Goal: Transaction & Acquisition: Book appointment/travel/reservation

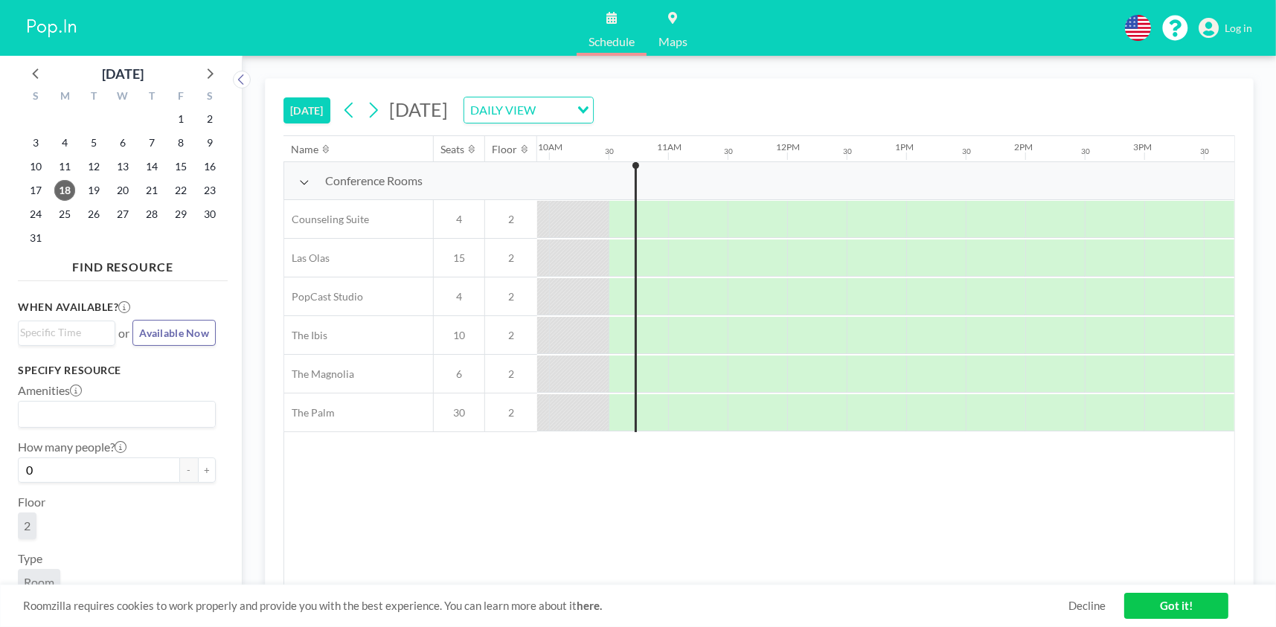
scroll to position [0, 1191]
click at [150, 211] on span "28" at bounding box center [151, 214] width 21 height 21
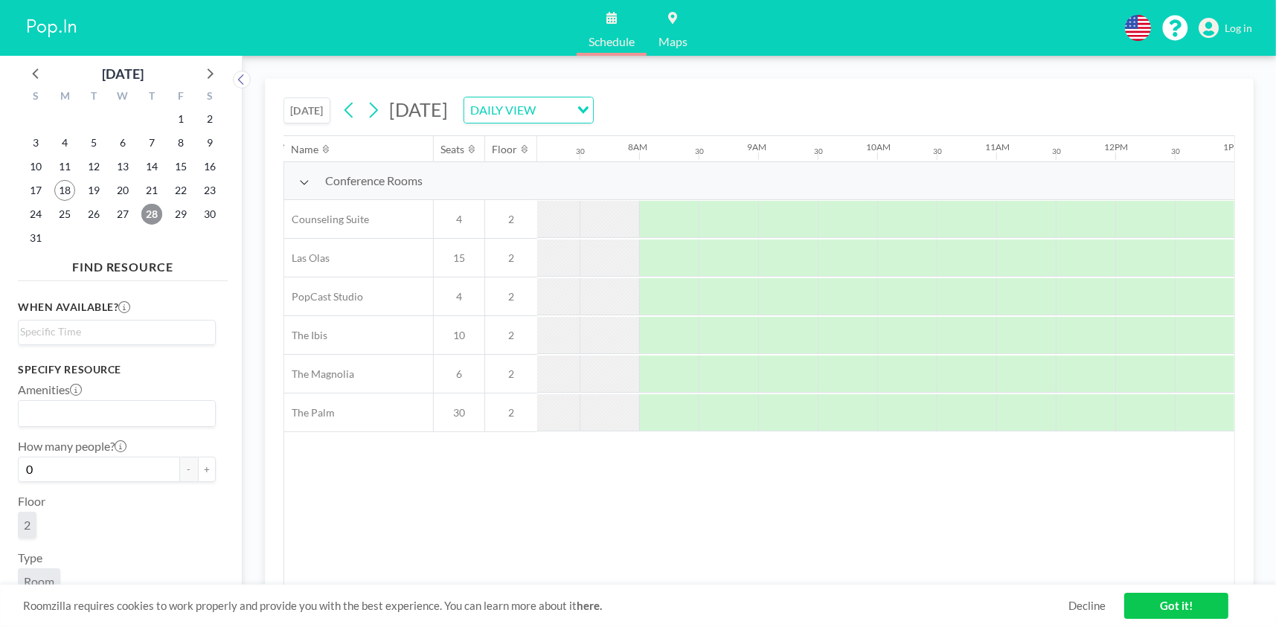
scroll to position [0, 893]
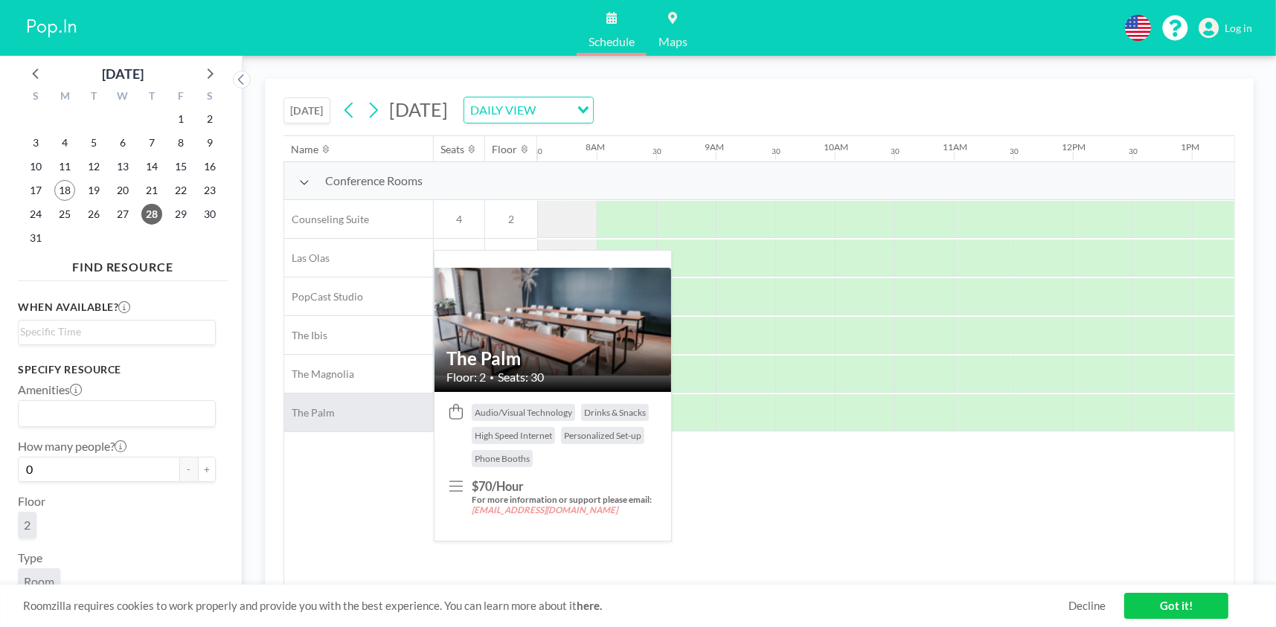
click at [305, 413] on span "The Palm" at bounding box center [309, 412] width 51 height 13
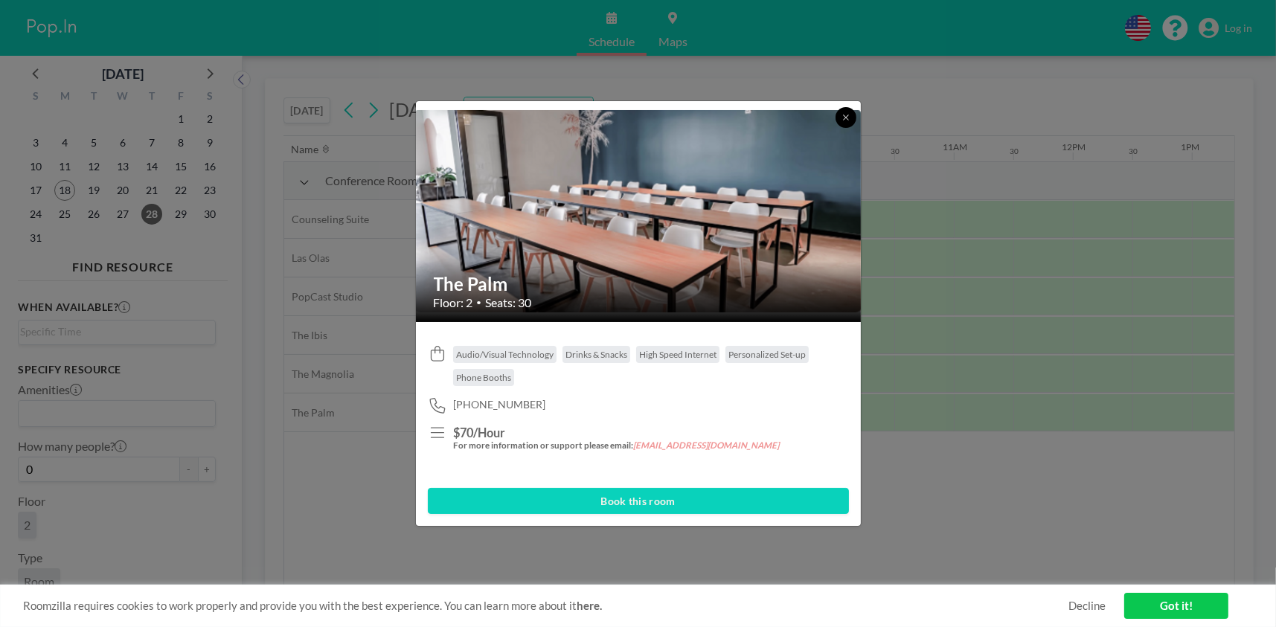
click at [846, 112] on button at bounding box center [846, 117] width 21 height 21
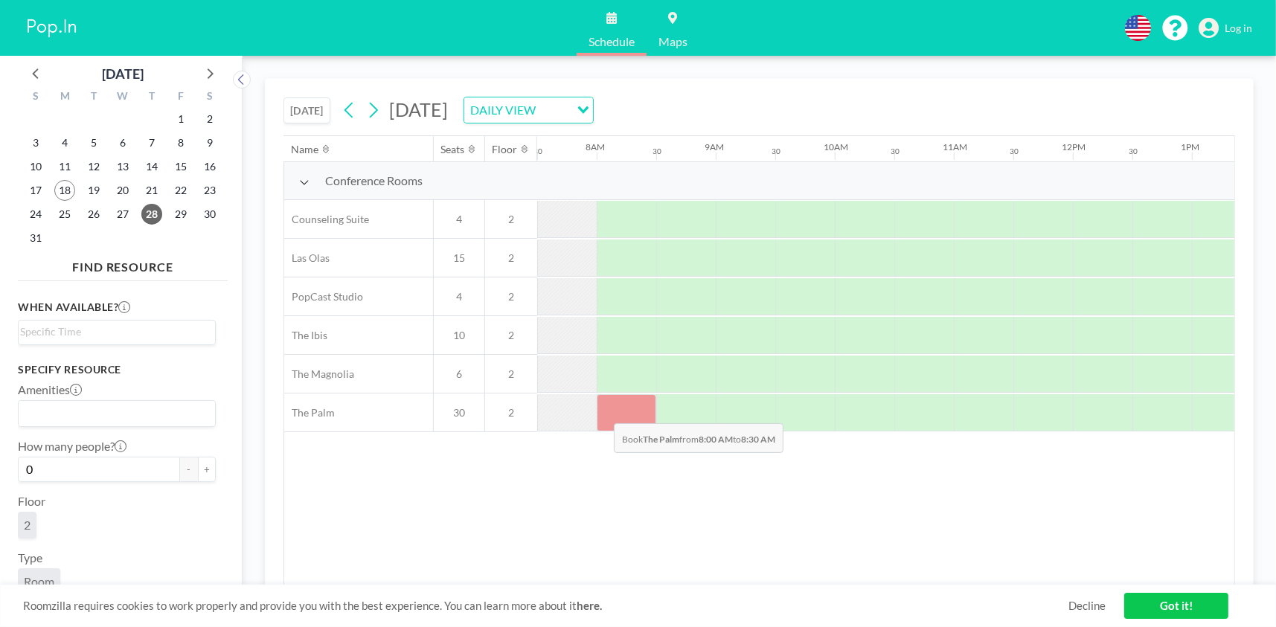
click at [602, 412] on div at bounding box center [627, 412] width 60 height 37
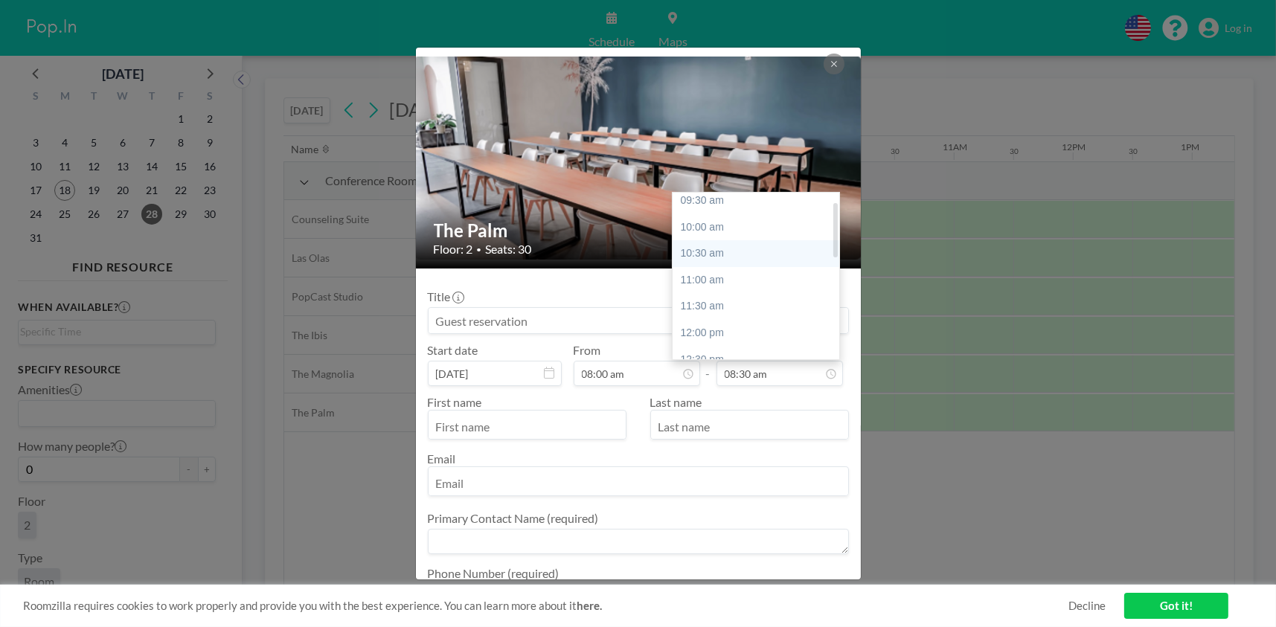
scroll to position [125, 0]
click at [714, 264] on div "11:30 am" at bounding box center [760, 266] width 174 height 27
click at [708, 228] on div "12:00 pm" at bounding box center [760, 233] width 174 height 27
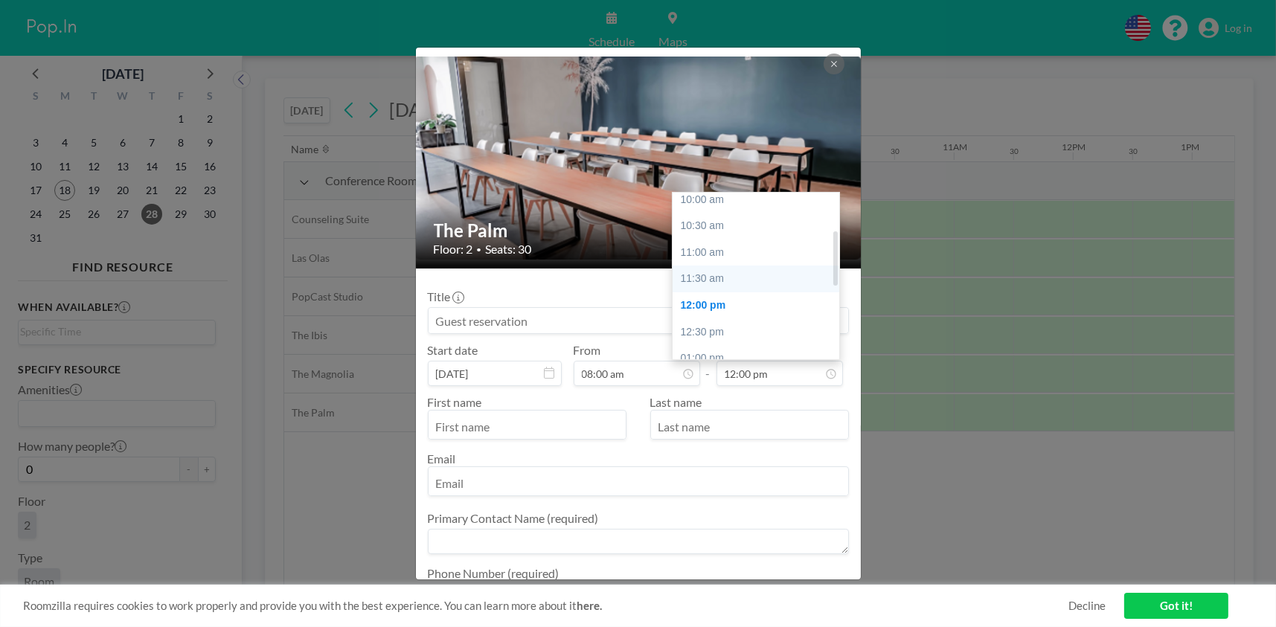
click at [694, 276] on div "11:30 am" at bounding box center [760, 279] width 174 height 27
type input "11:30 am"
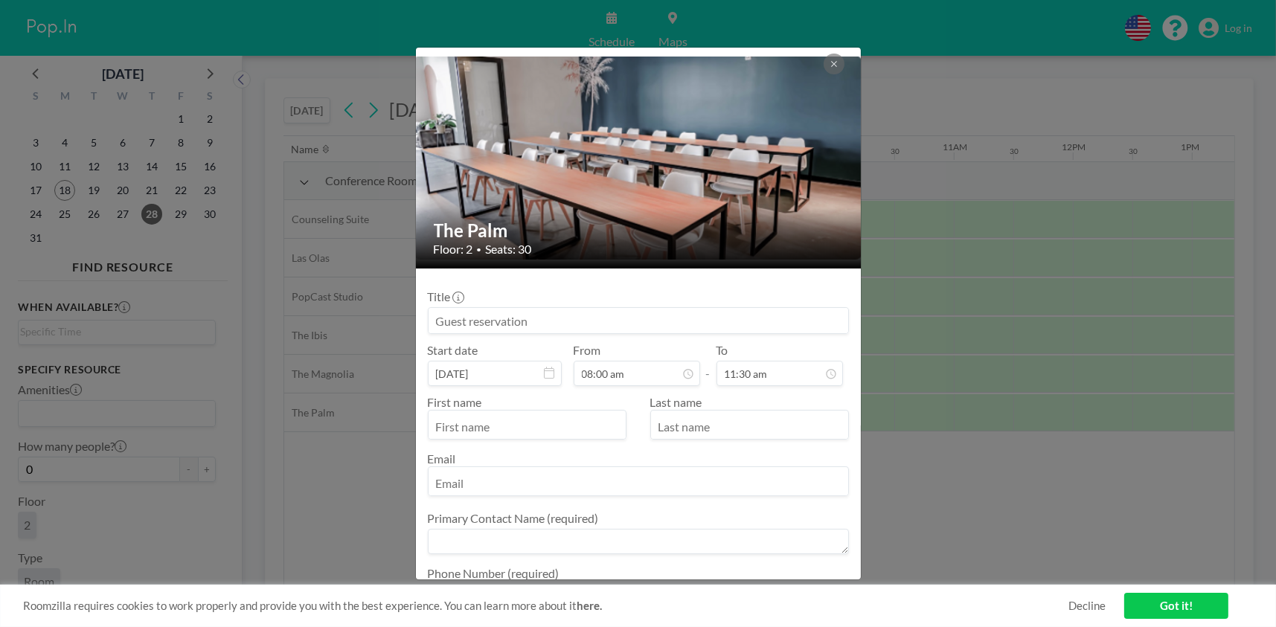
scroll to position [185, 0]
click at [837, 63] on icon at bounding box center [834, 64] width 9 height 9
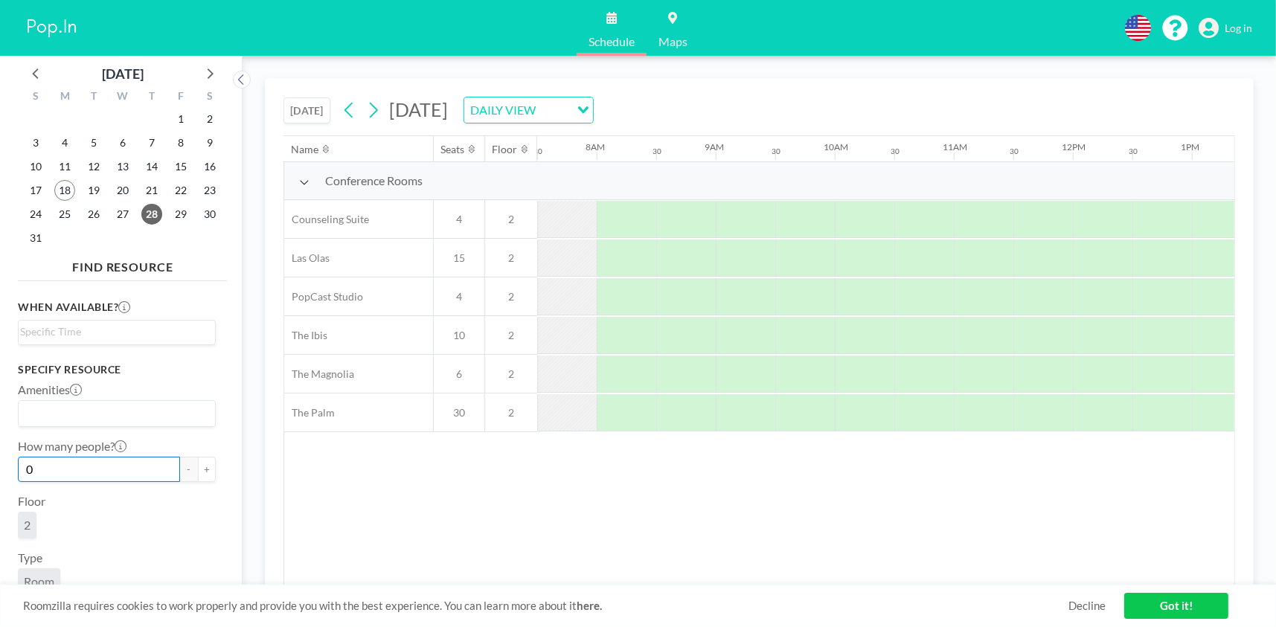
click at [115, 460] on input "0" at bounding box center [99, 469] width 162 height 25
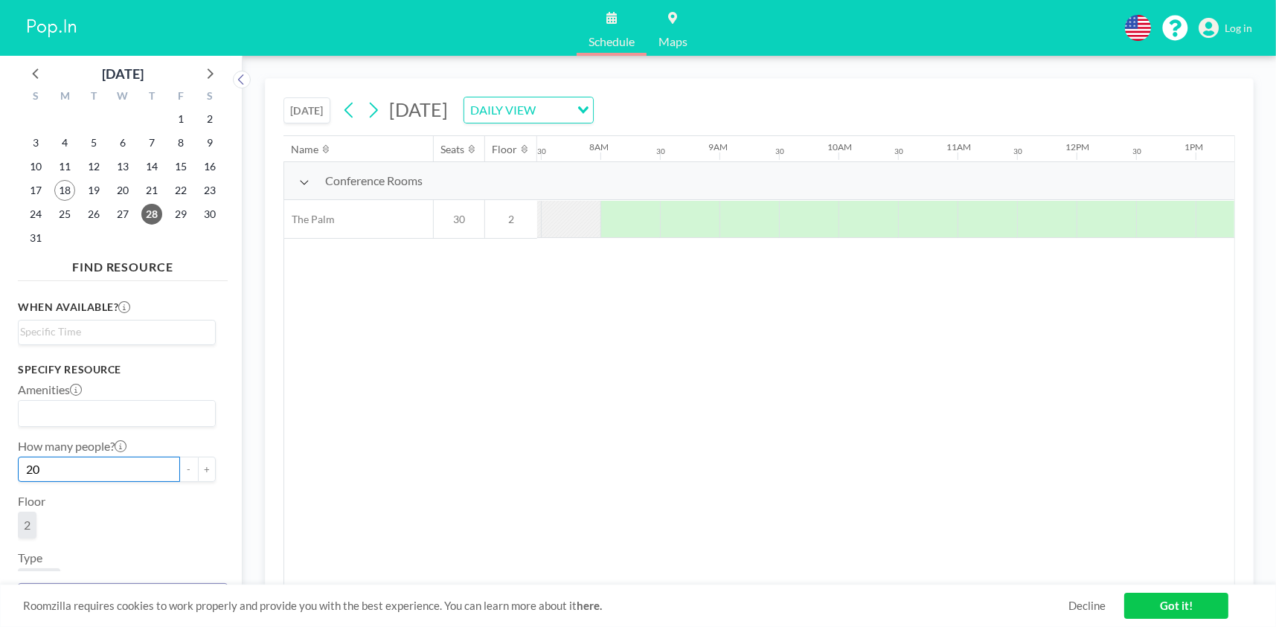
scroll to position [0, 893]
type input "20"
click at [621, 214] on div at bounding box center [627, 219] width 60 height 37
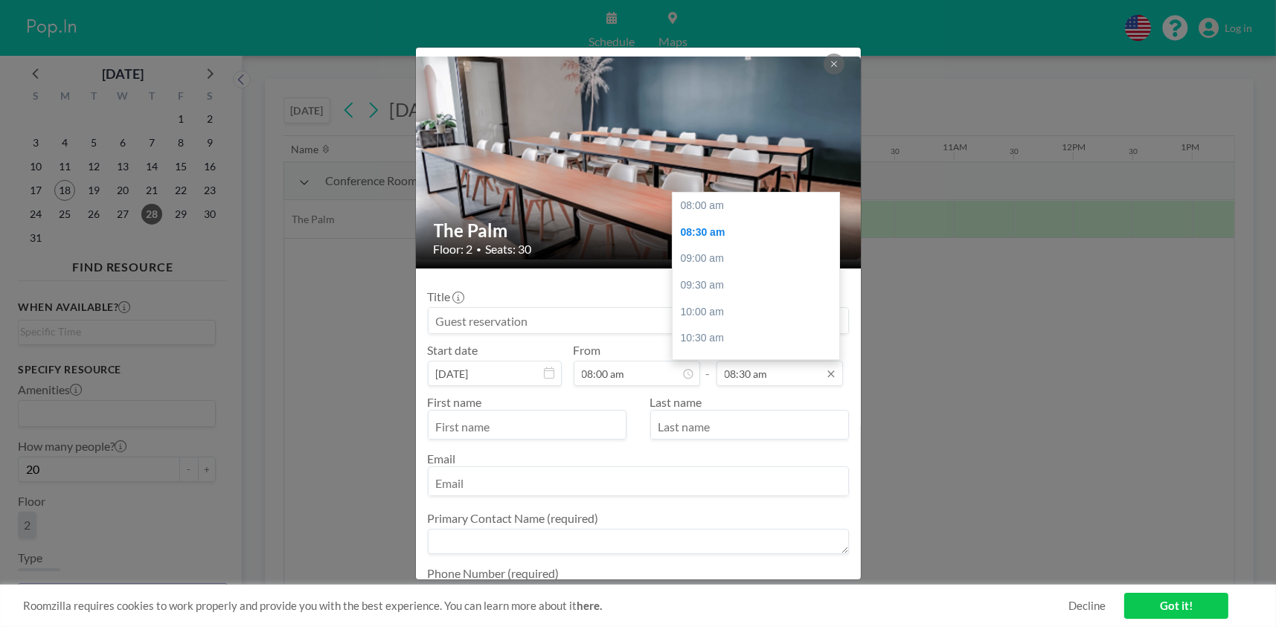
scroll to position [26, 0]
click at [706, 336] on div "11:00 am" at bounding box center [760, 339] width 174 height 27
click at [694, 231] on div "11:30 am" at bounding box center [760, 232] width 174 height 27
type input "11:30 am"
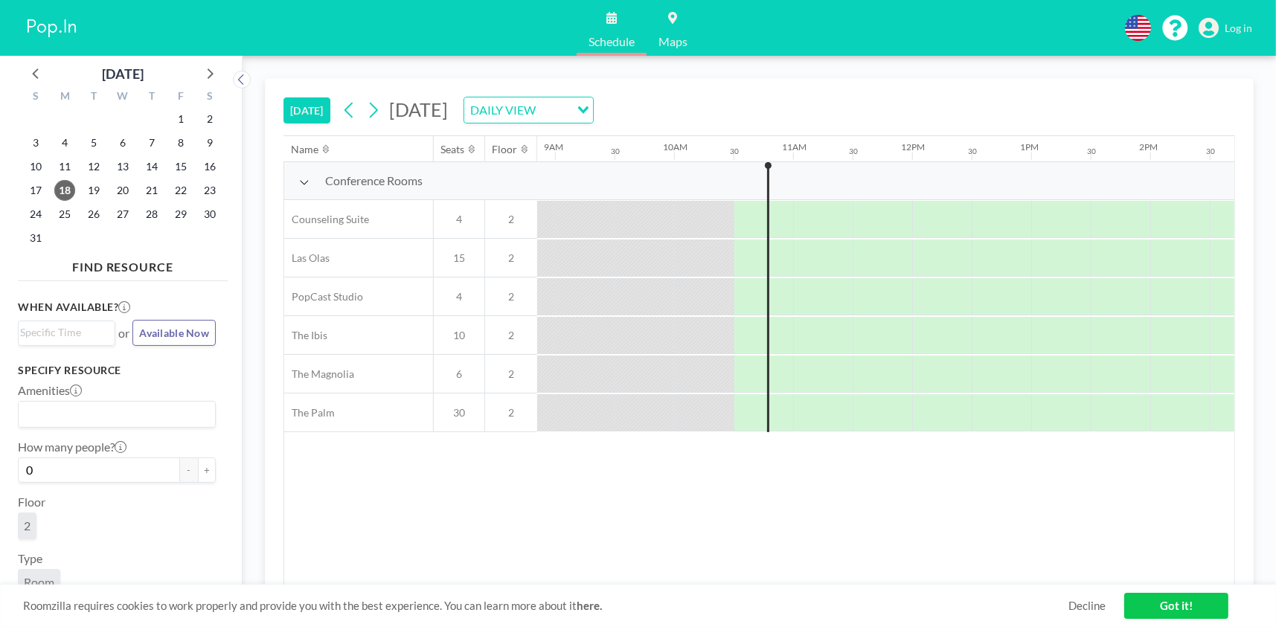
scroll to position [0, 1191]
